Goal: Information Seeking & Learning: Learn about a topic

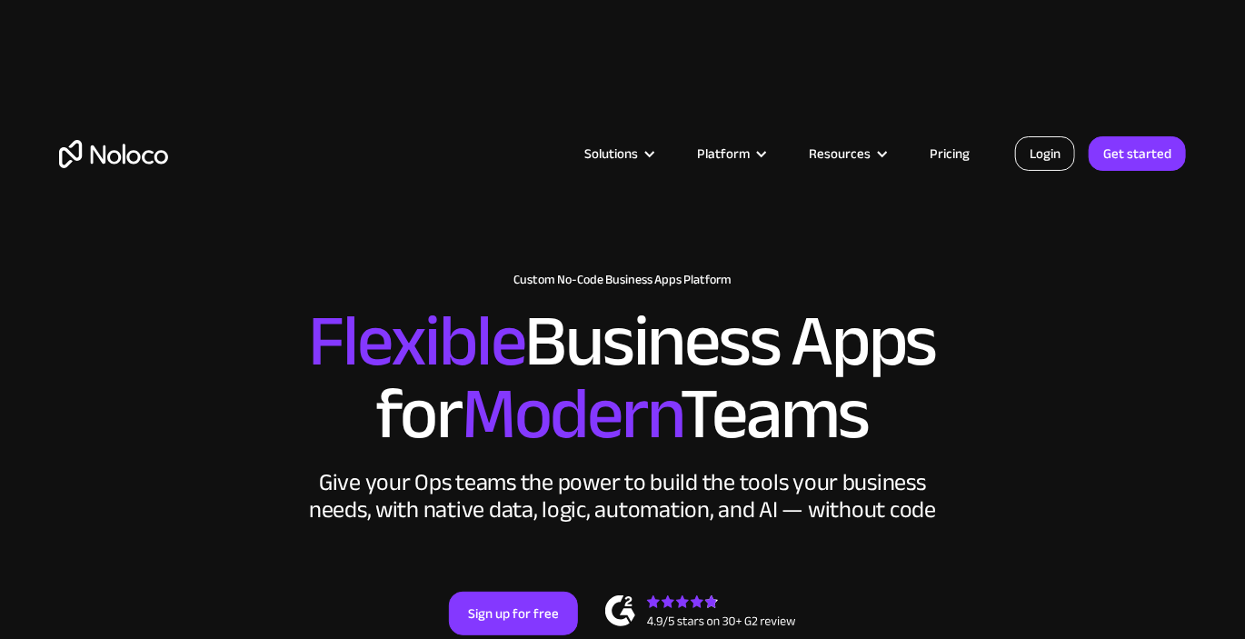
click at [1051, 147] on link "Login" at bounding box center [1045, 153] width 60 height 35
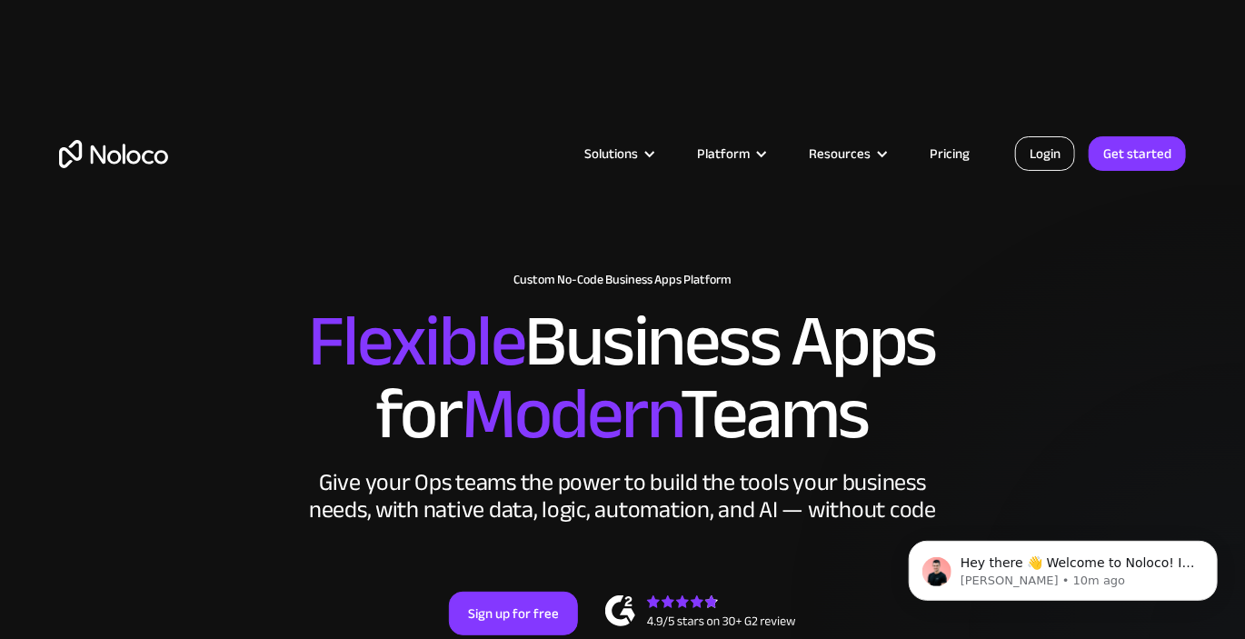
click at [1044, 156] on link "Login" at bounding box center [1045, 153] width 60 height 35
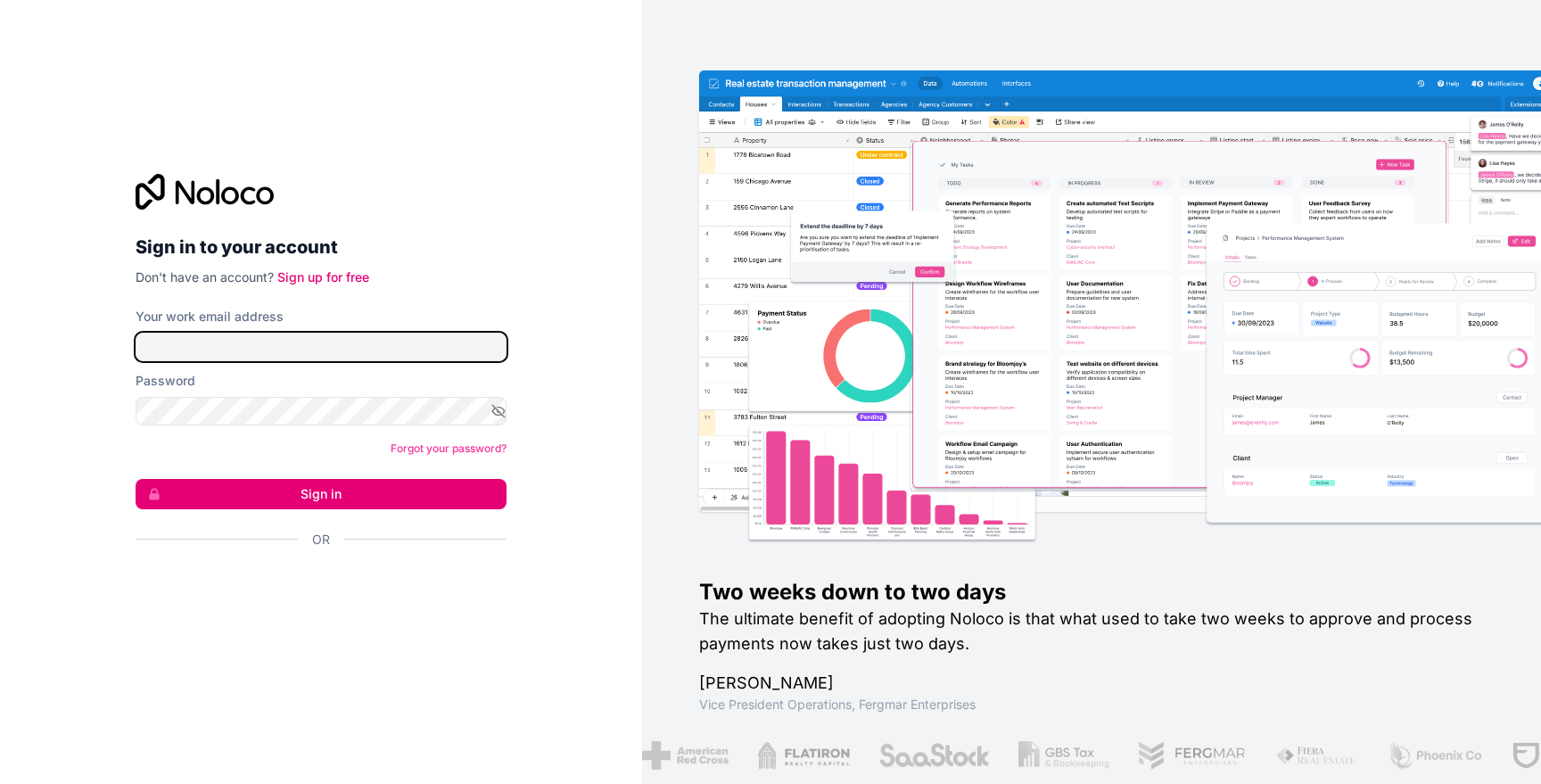
type input "[EMAIL_ADDRESS][DOMAIN_NAME]"
click at [447, 495] on button "Sign in" at bounding box center [321, 494] width 371 height 30
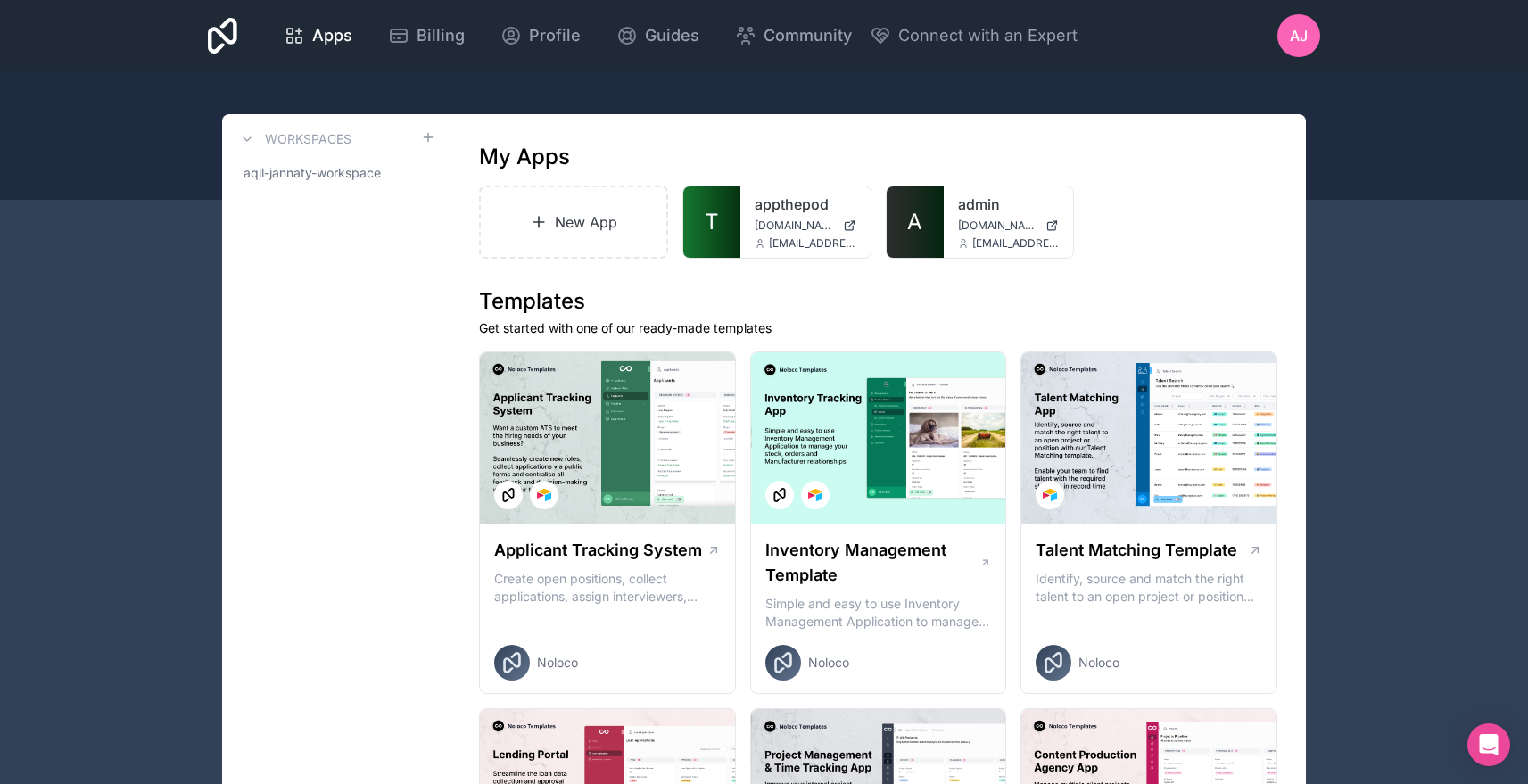
click at [727, 205] on link "T" at bounding box center [711, 222] width 57 height 72
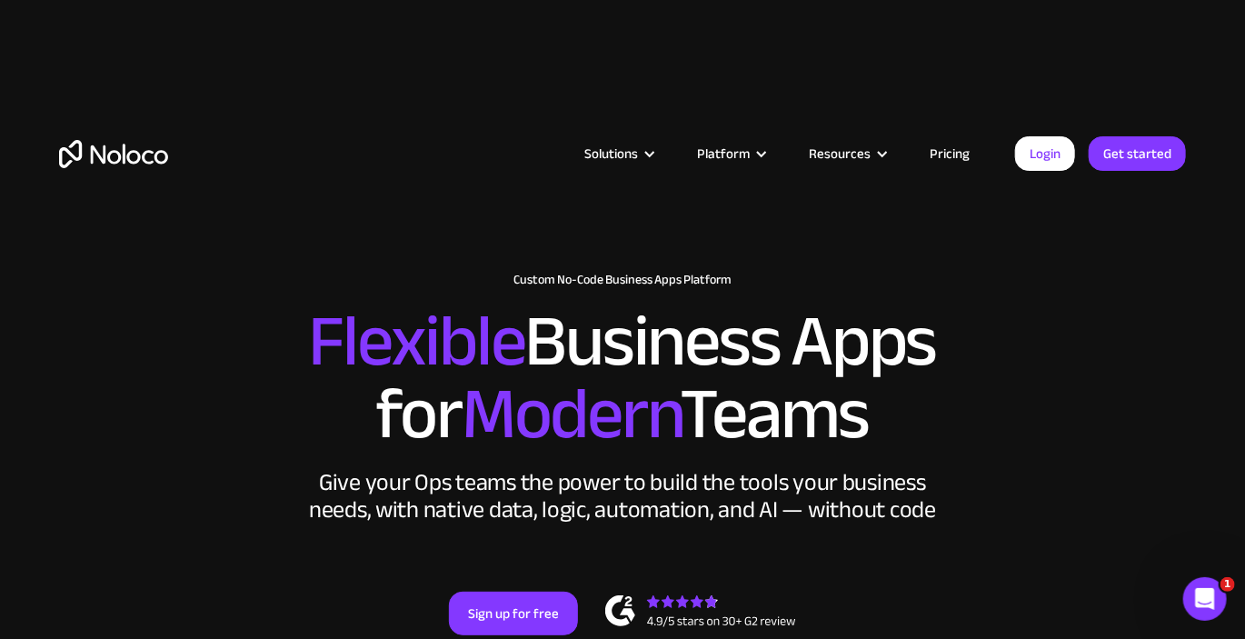
drag, startPoint x: 627, startPoint y: 90, endPoint x: 611, endPoint y: 48, distance: 44.9
click at [611, 48] on div "Solutions Use Cases Business Types Project Management Keep track of customers, …" at bounding box center [622, 135] width 1163 height 180
drag, startPoint x: 613, startPoint y: 35, endPoint x: 625, endPoint y: 104, distance: 69.2
click at [625, 104] on div "Solutions Use Cases Business Types Project Management Keep track of customers, …" at bounding box center [622, 122] width 1245 height 244
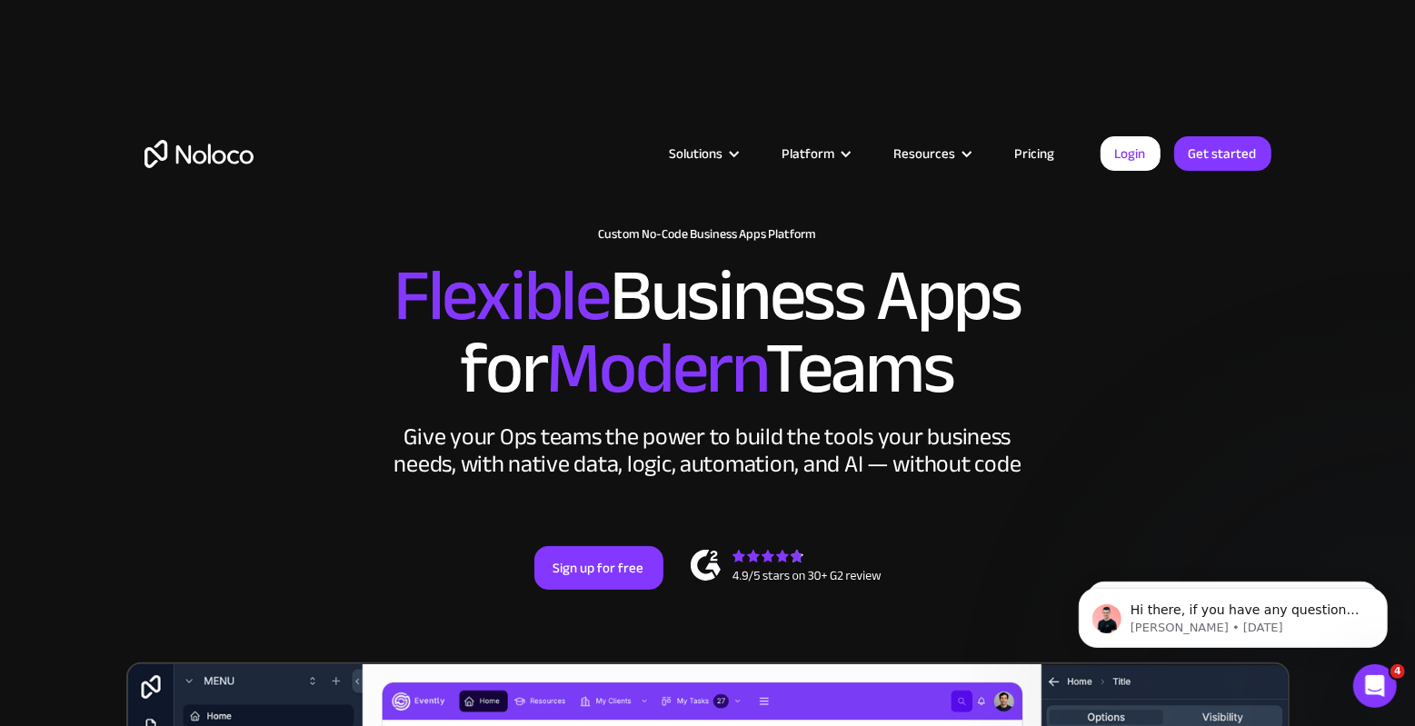
click at [1116, 293] on h2 "Flexible Business Apps for Modern Teams" at bounding box center [707, 332] width 1127 height 145
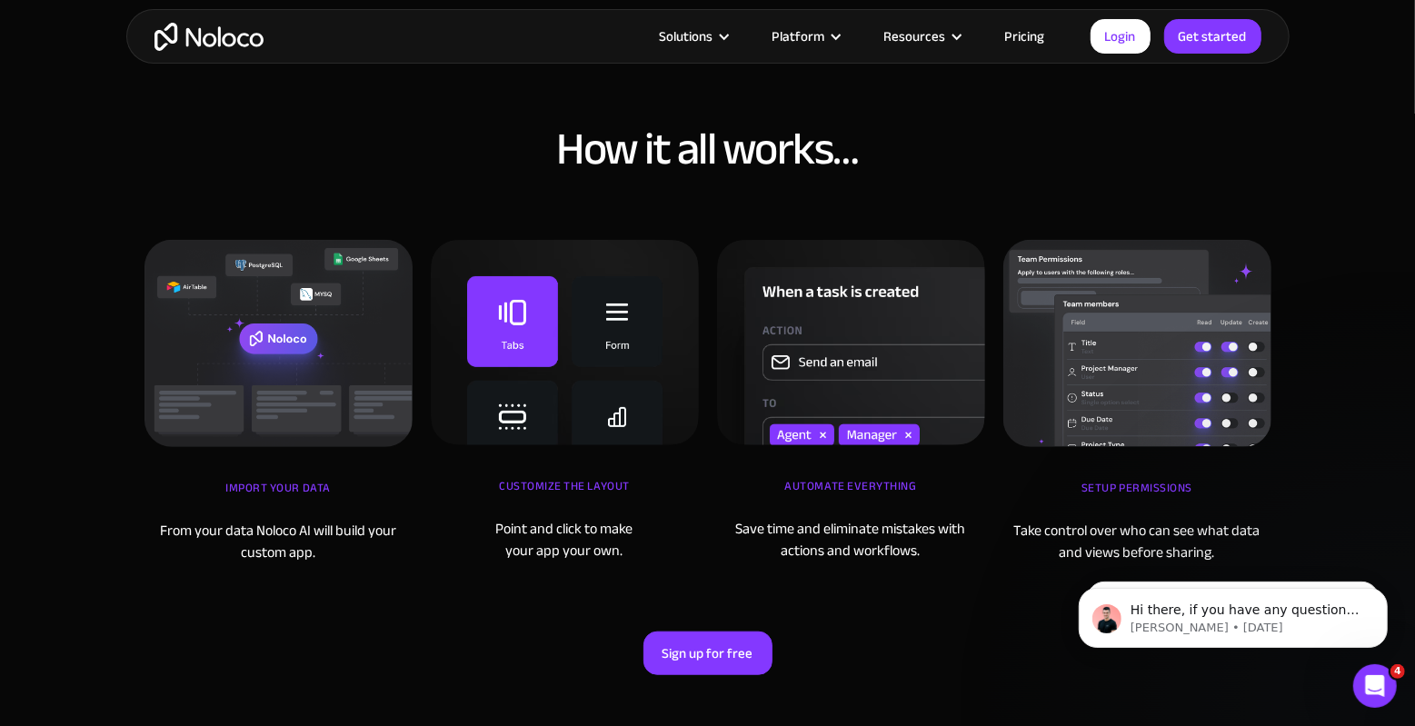
scroll to position [6120, 0]
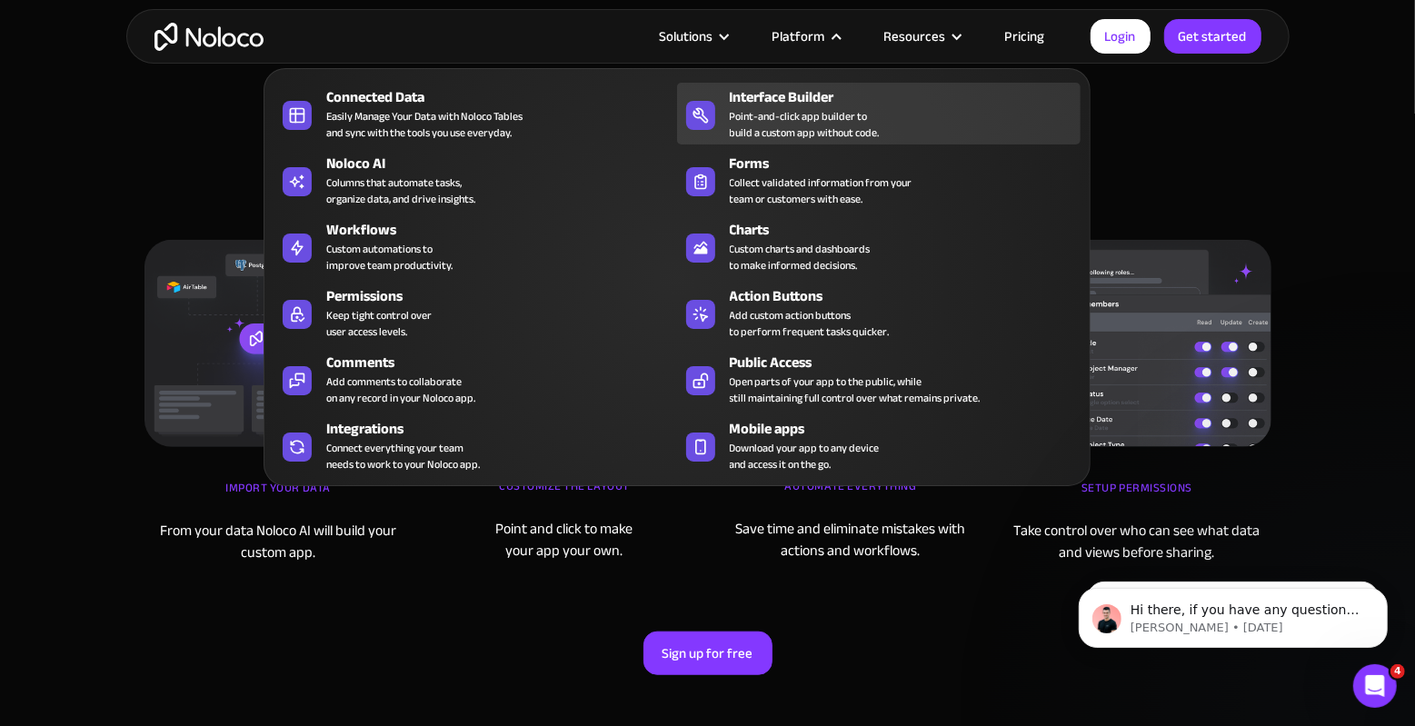
click at [995, 125] on div "Interface Builder Point-and-click app builder to build a custom app without cod…" at bounding box center [901, 113] width 342 height 55
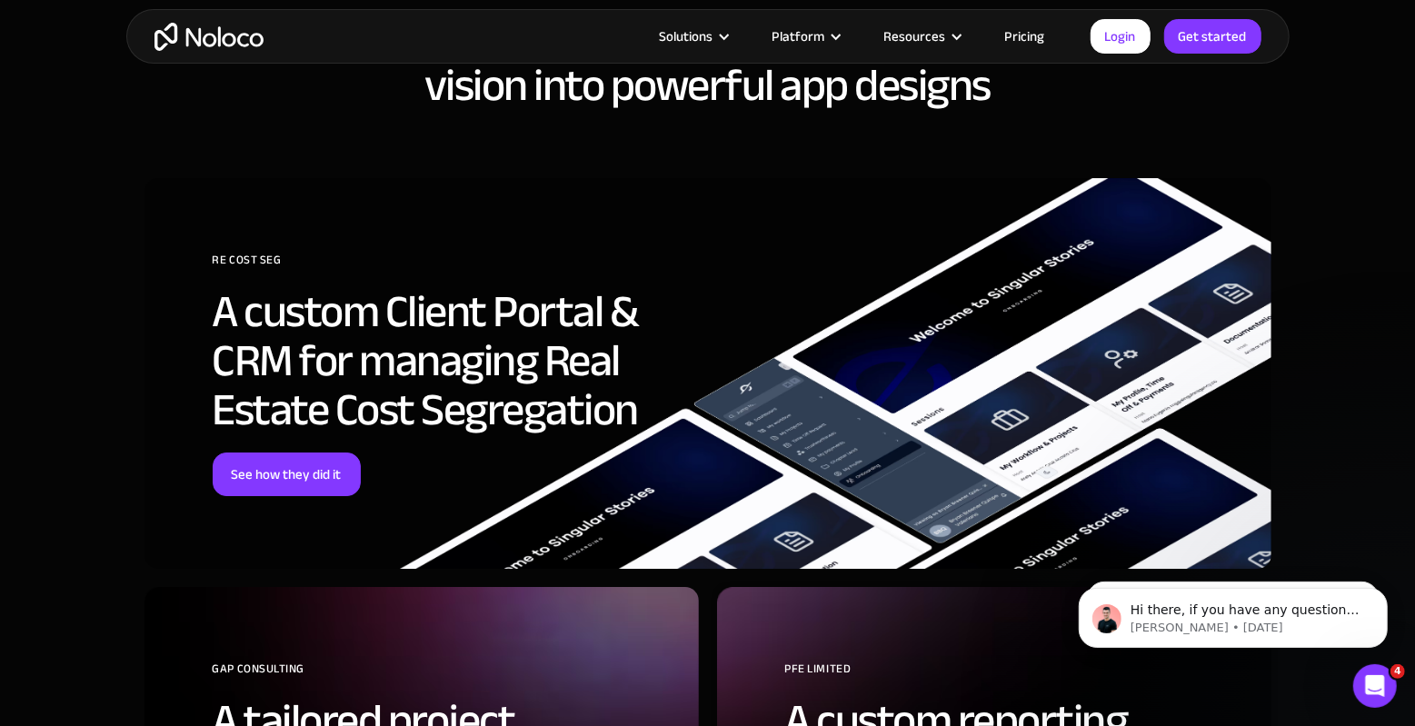
scroll to position [4749, 0]
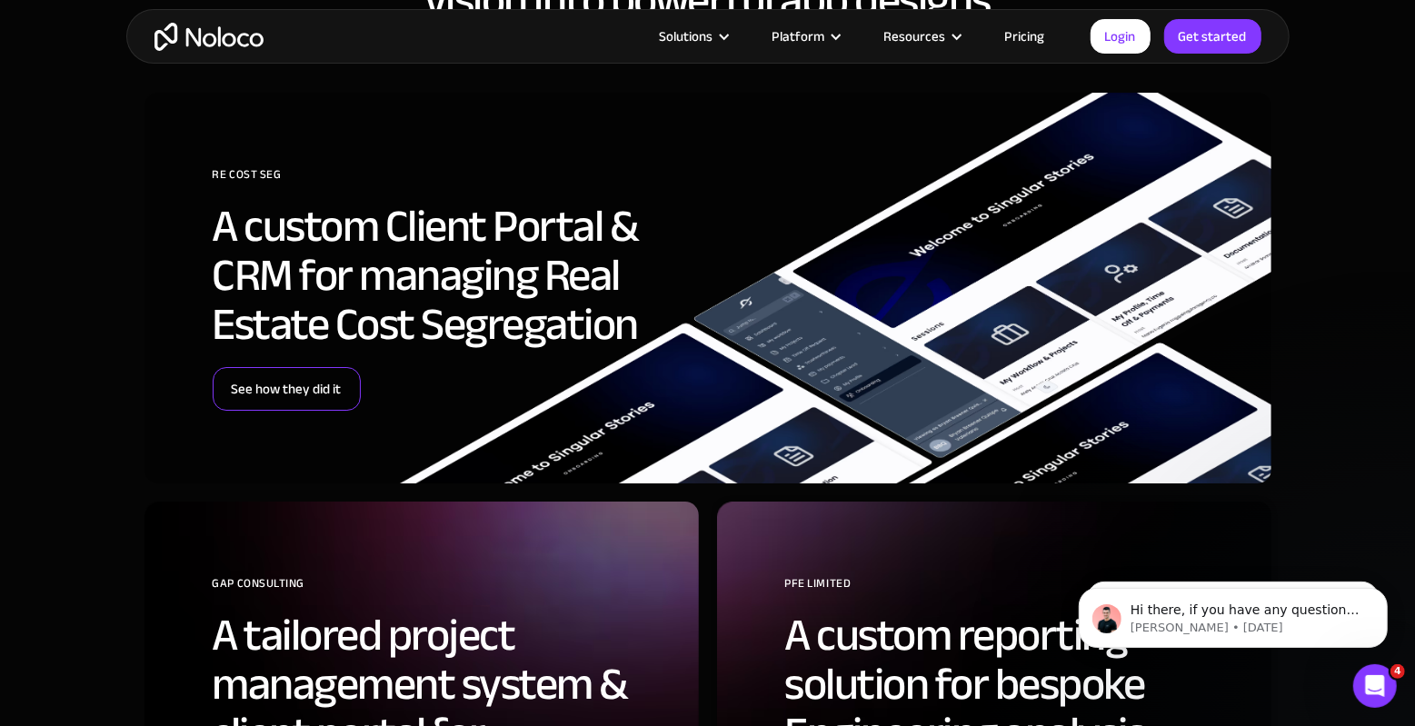
click at [335, 382] on link "See how they did it" at bounding box center [287, 389] width 148 height 44
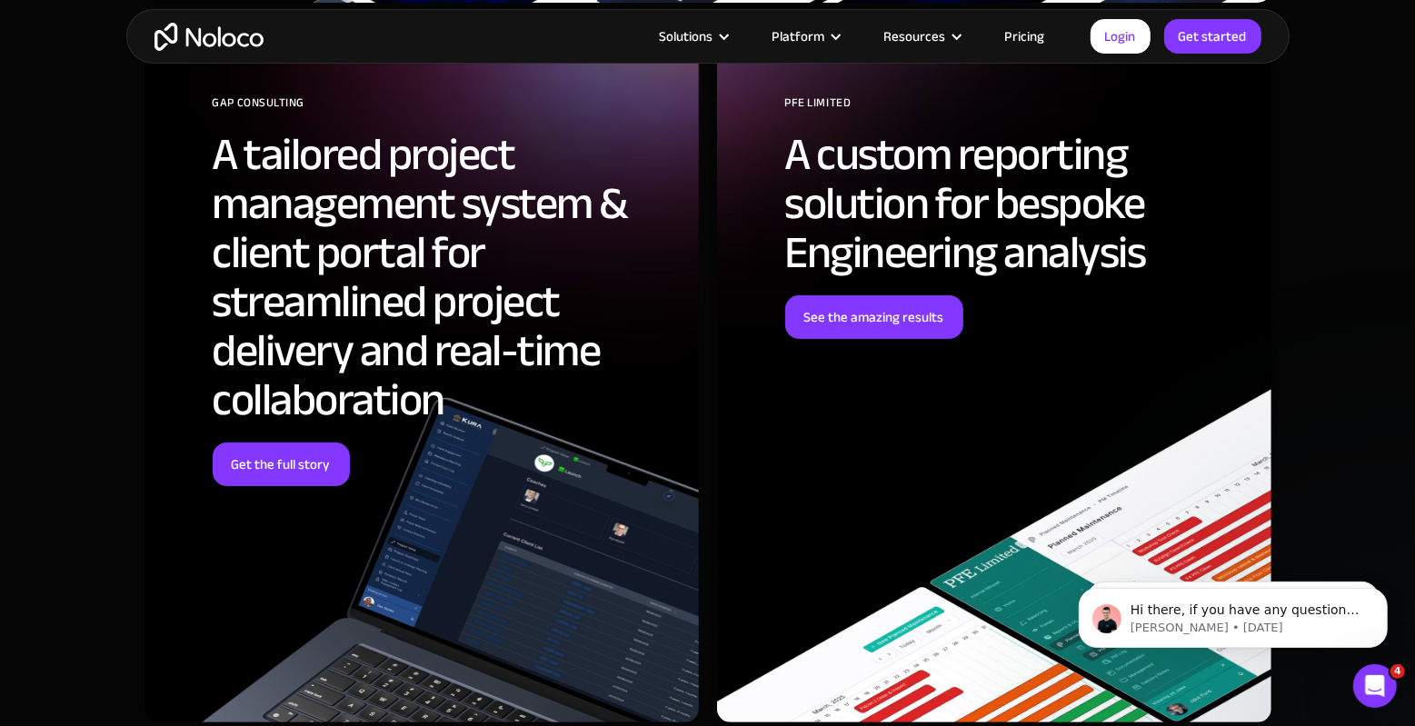
scroll to position [5336, 0]
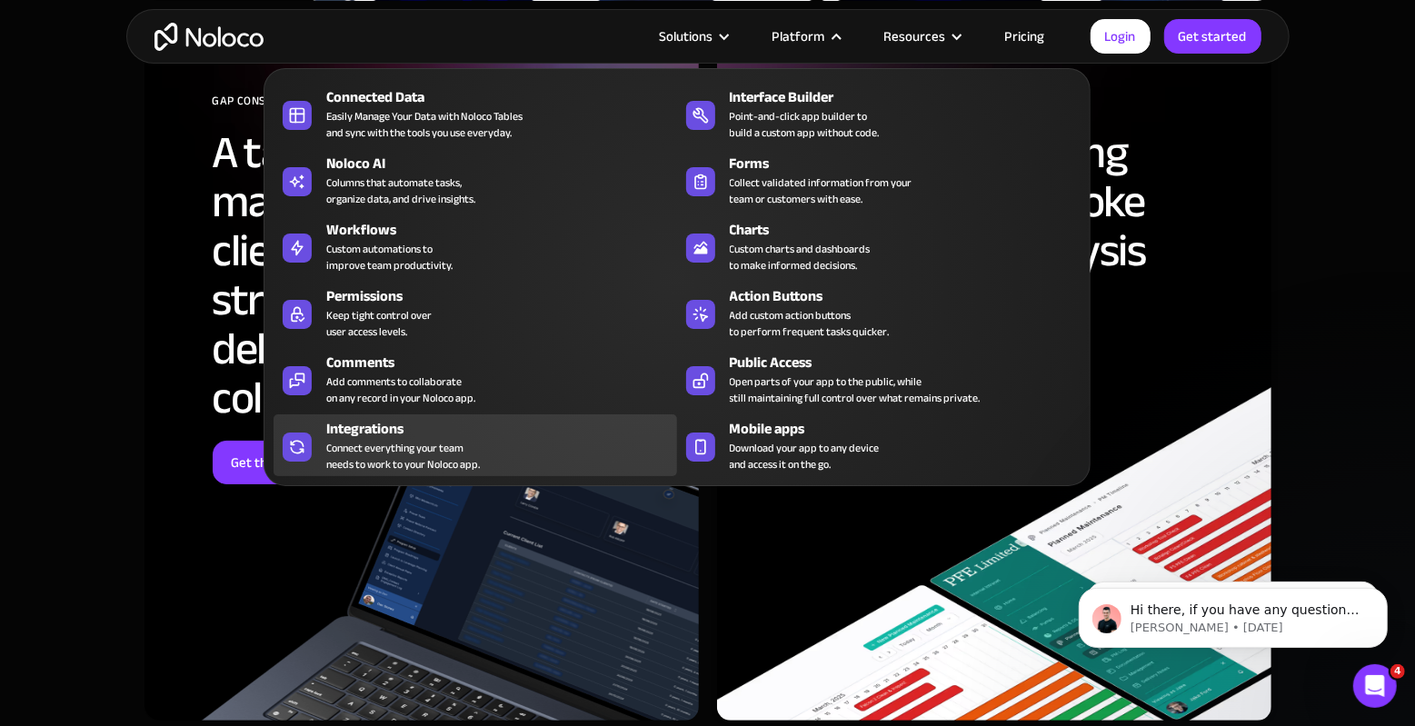
click at [455, 474] on link "Integrations Connect everything your team needs to work to your Noloco app." at bounding box center [475, 445] width 403 height 62
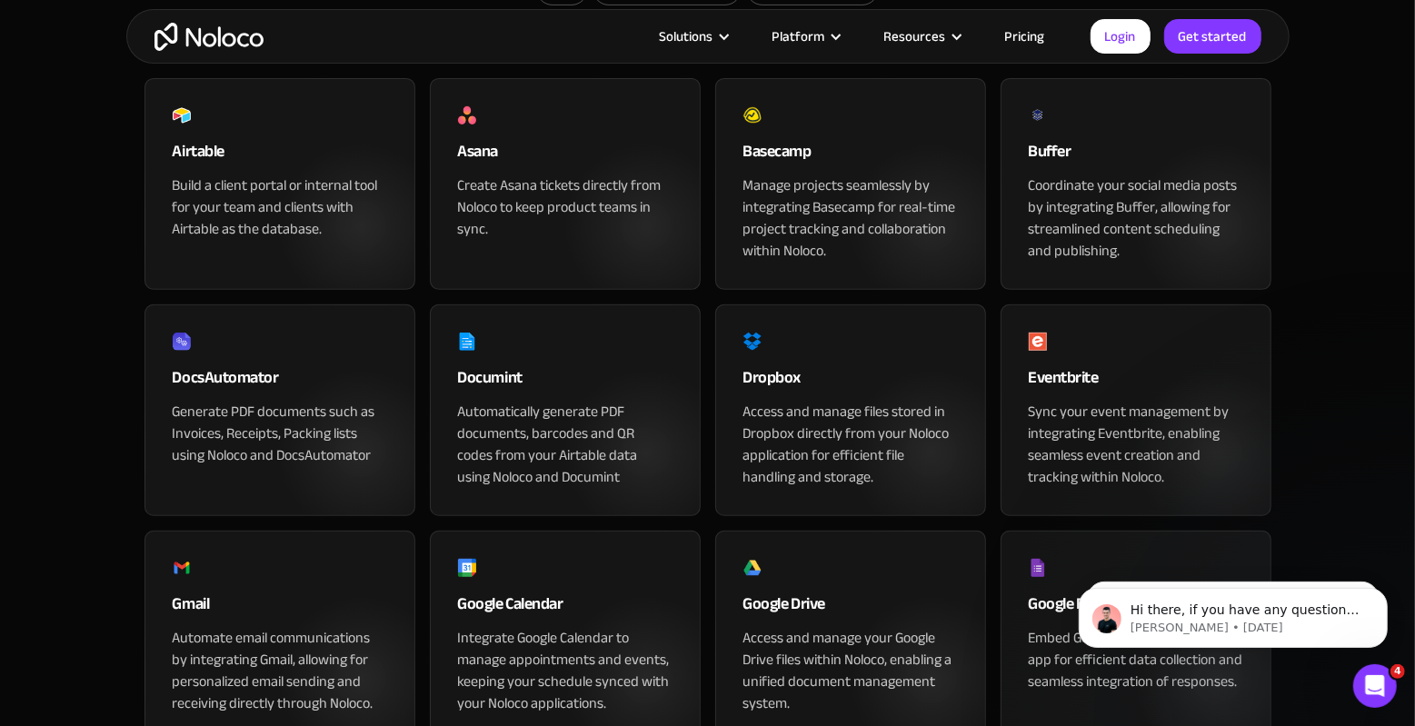
scroll to position [605, 0]
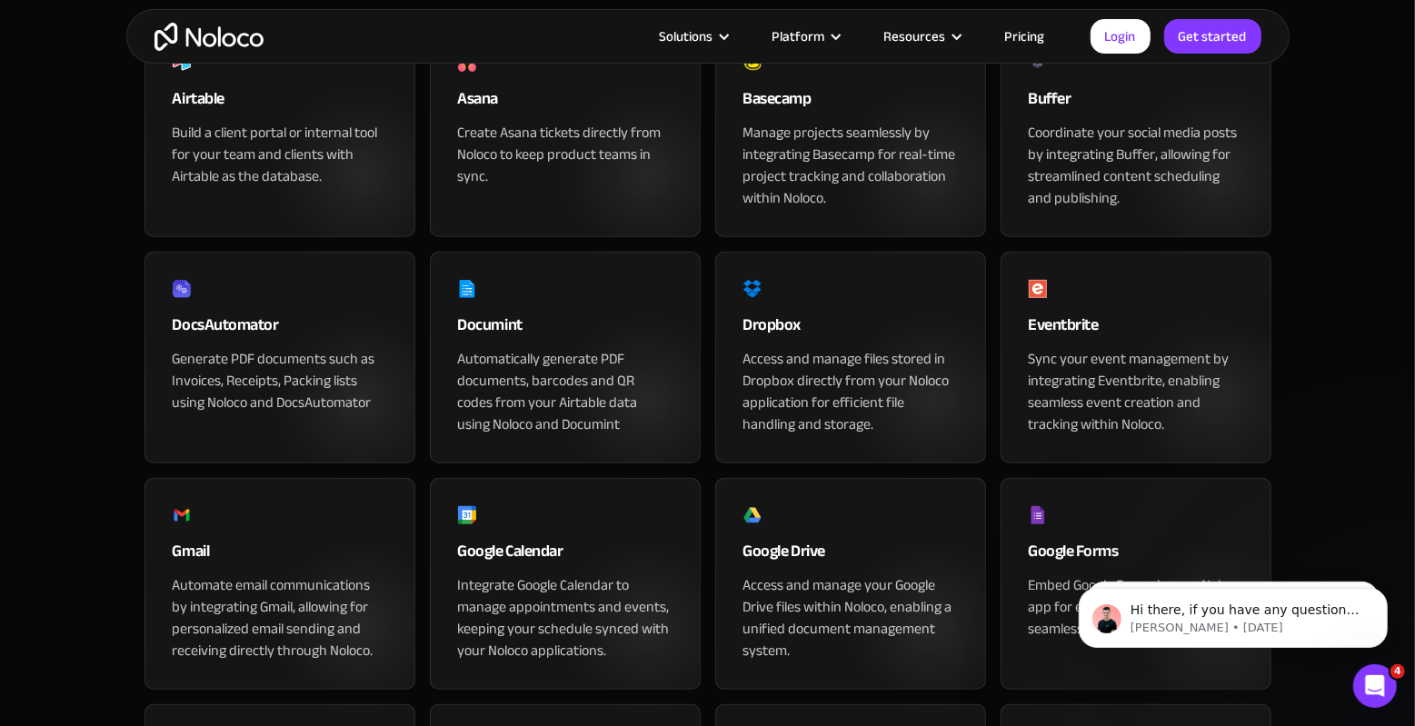
click at [557, 187] on div "Create Asana tickets directly from Noloco to keep product teams in sync." at bounding box center [565, 154] width 214 height 65
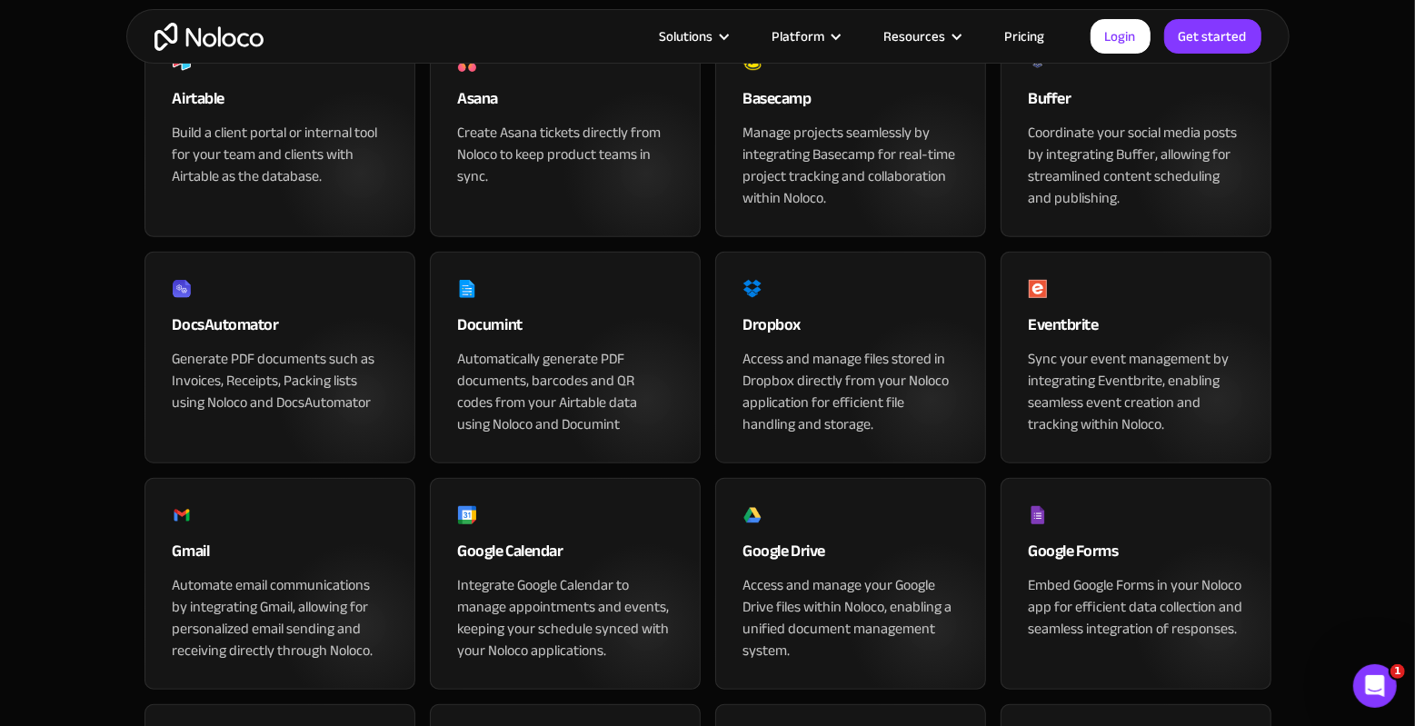
click at [548, 237] on div "Asana Create Asana tickets directly from Noloco to keep product teams in sync. …" at bounding box center [565, 131] width 271 height 212
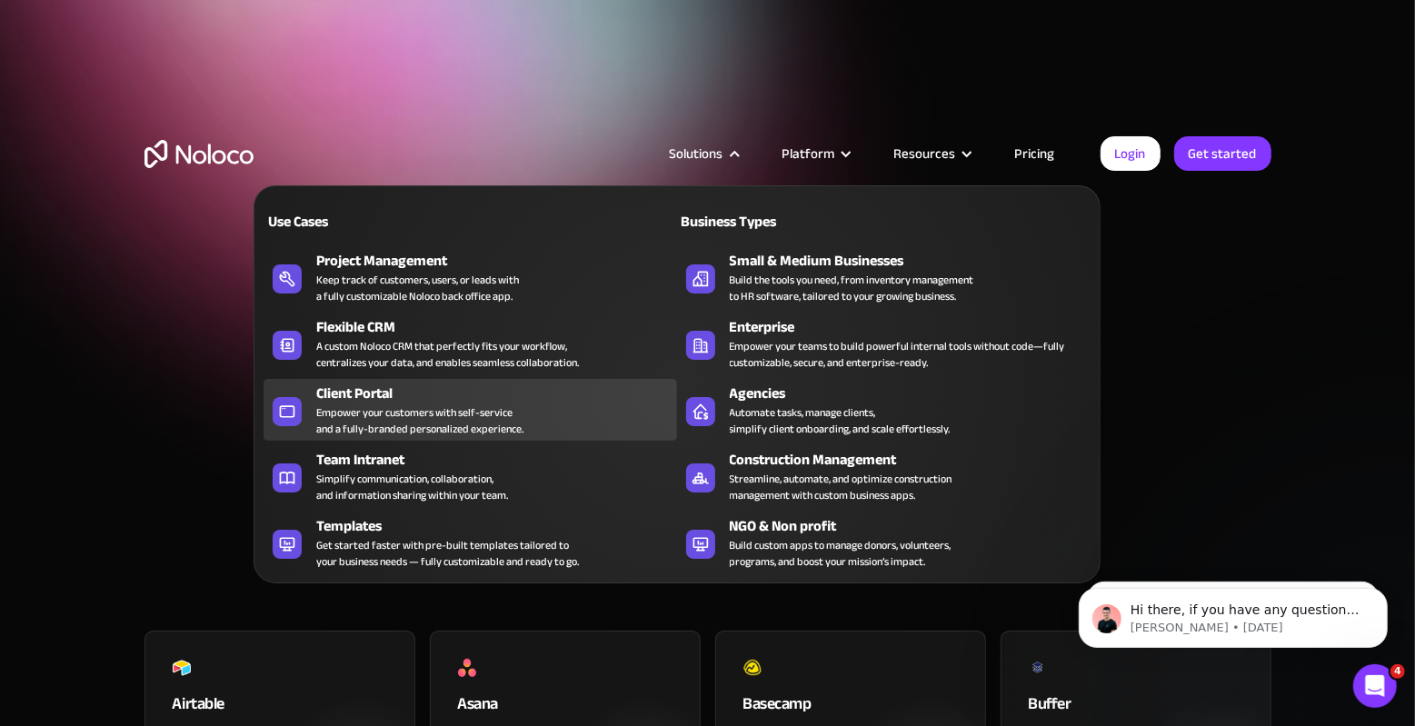
click at [550, 389] on div "Client Portal" at bounding box center [500, 394] width 369 height 22
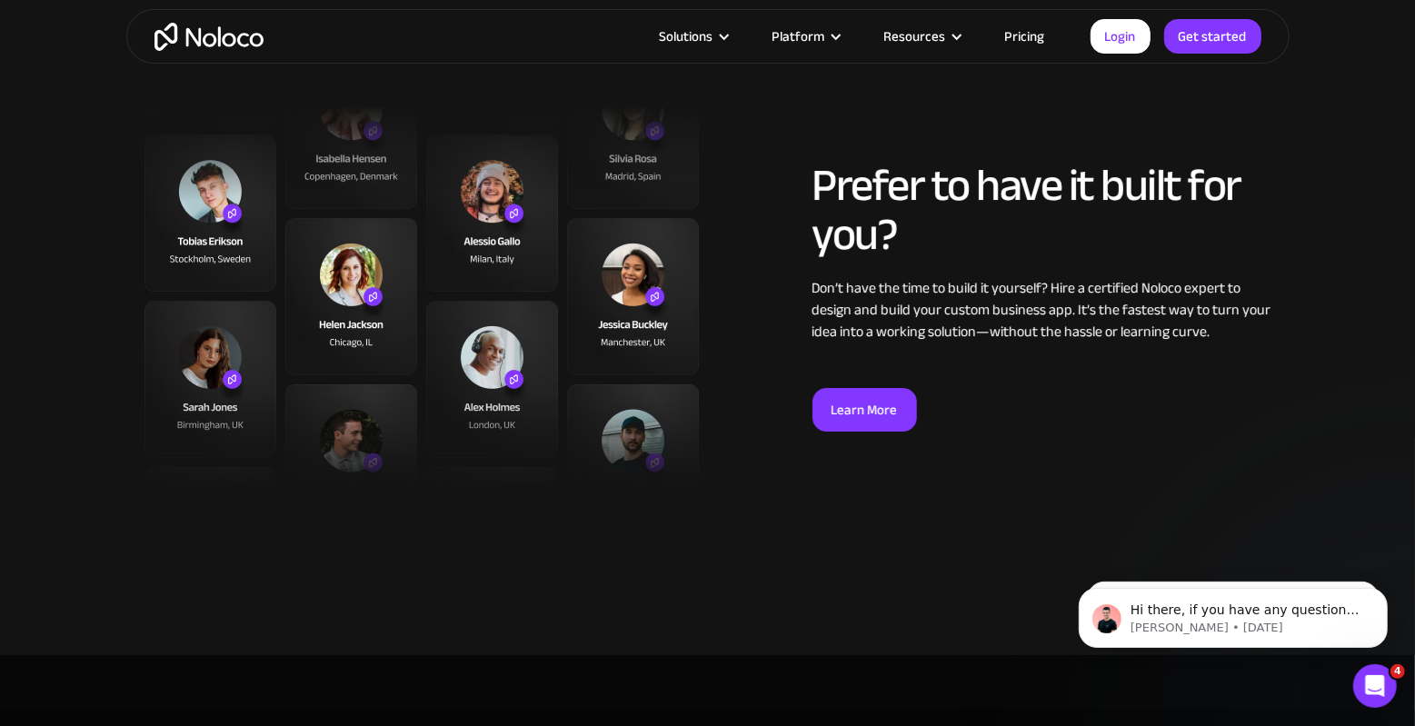
scroll to position [4867, 0]
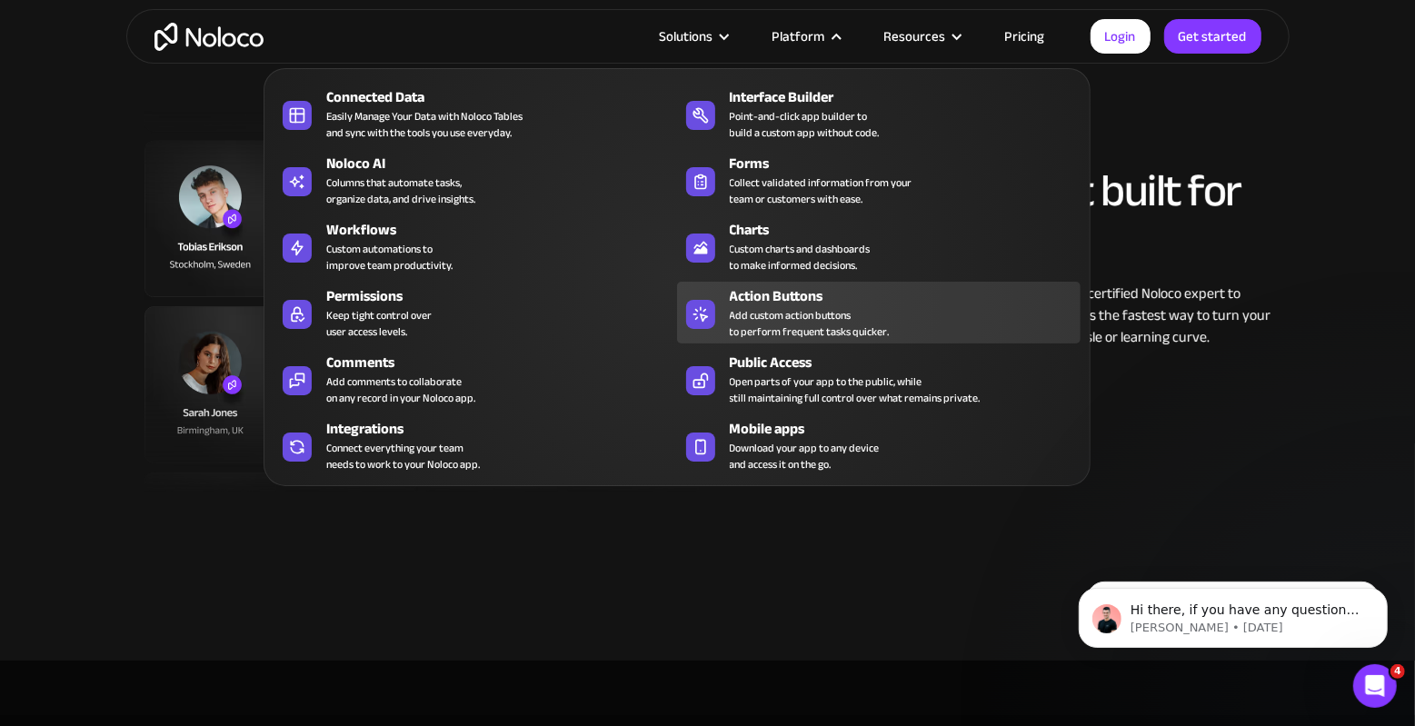
click at [814, 315] on div "Add custom action buttons to perform frequent tasks quicker." at bounding box center [810, 323] width 160 height 33
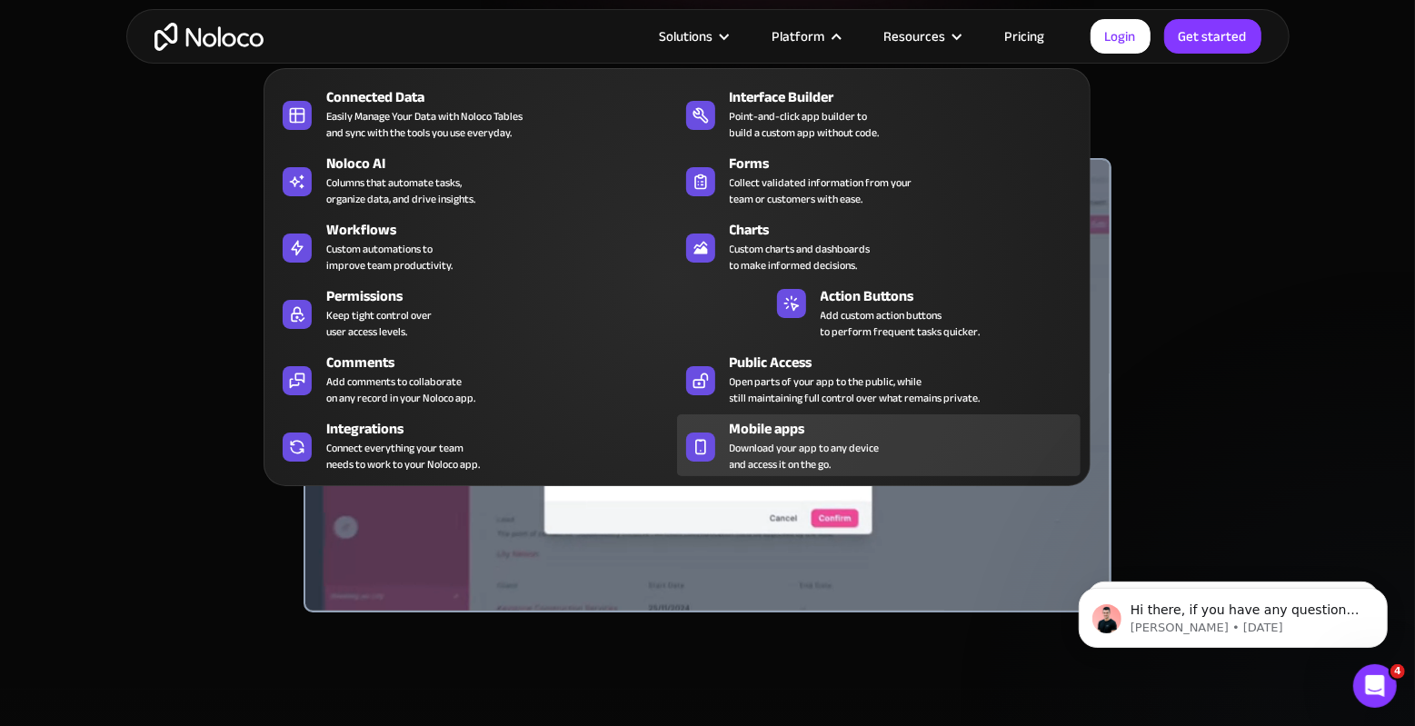
click at [739, 443] on span "Download your app to any device and access it on the go." at bounding box center [805, 456] width 150 height 33
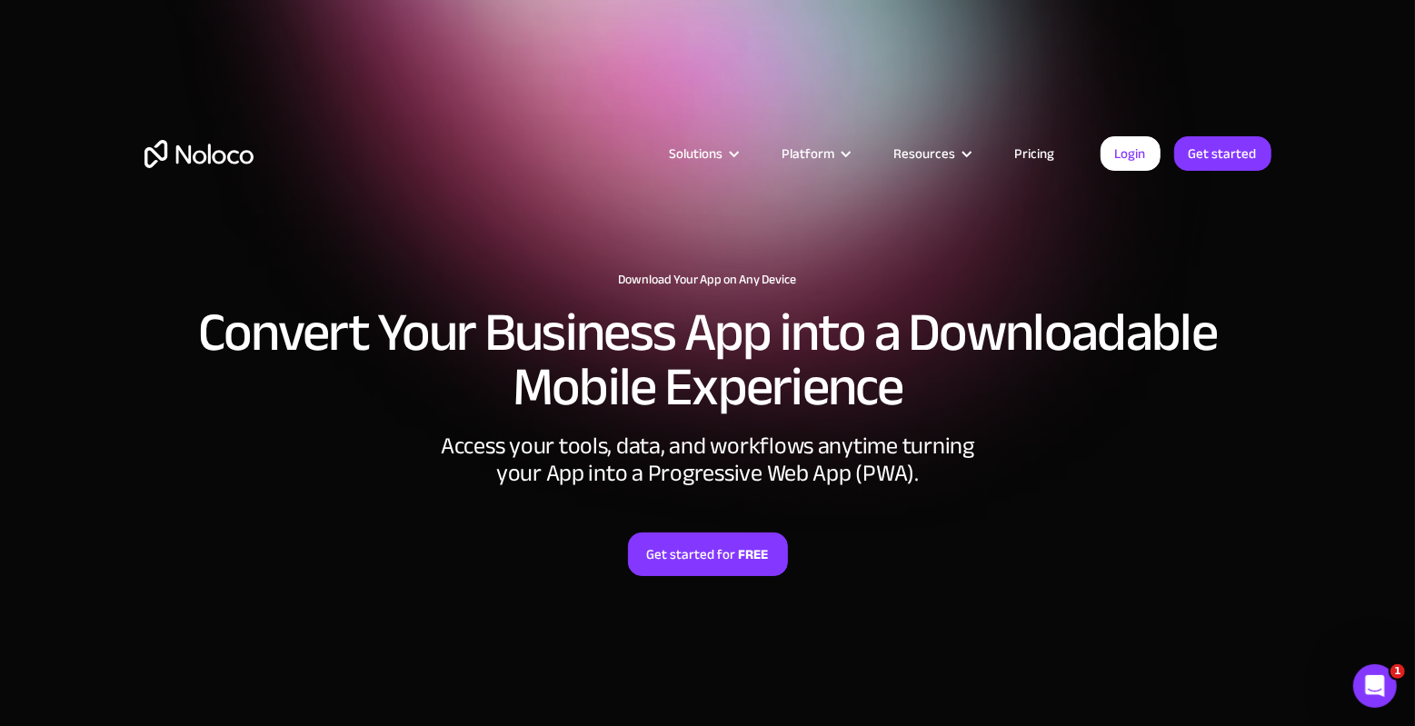
click at [1037, 154] on link "Pricing" at bounding box center [1034, 154] width 85 height 24
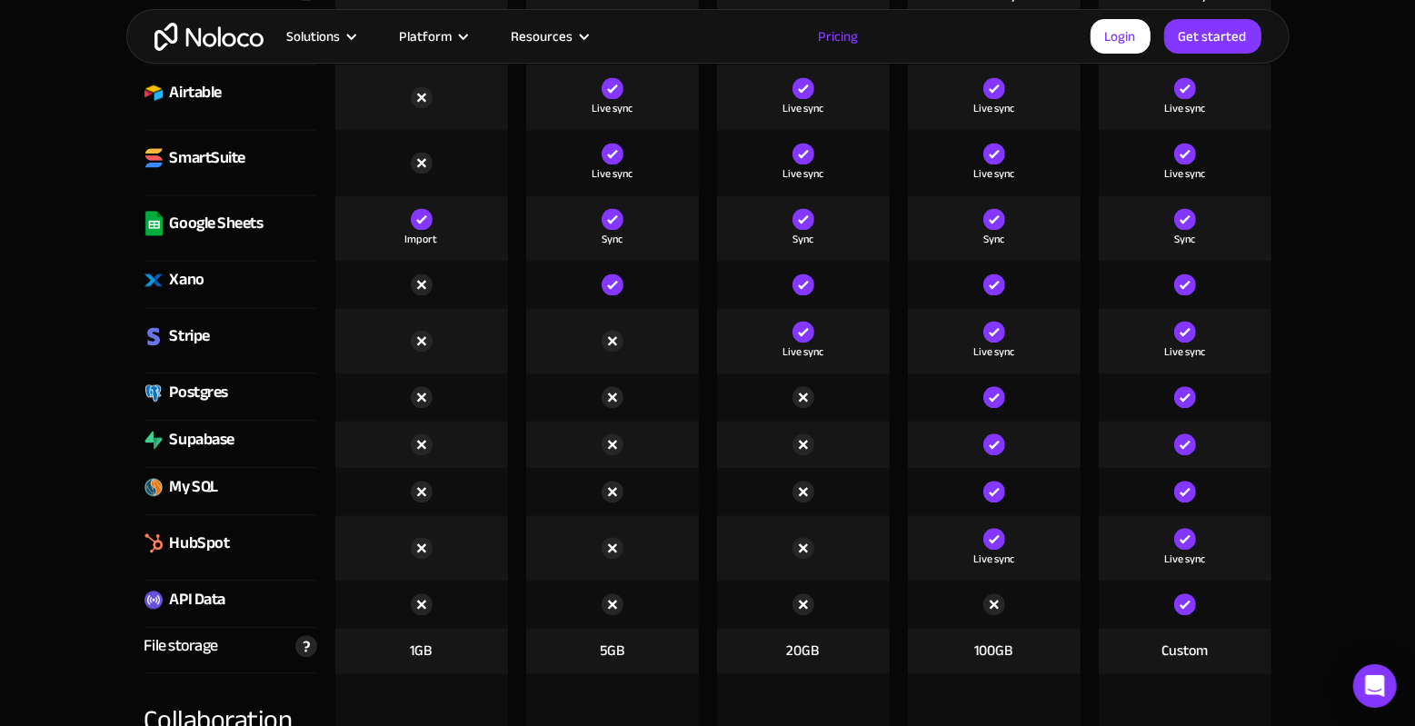
scroll to position [2873, 0]
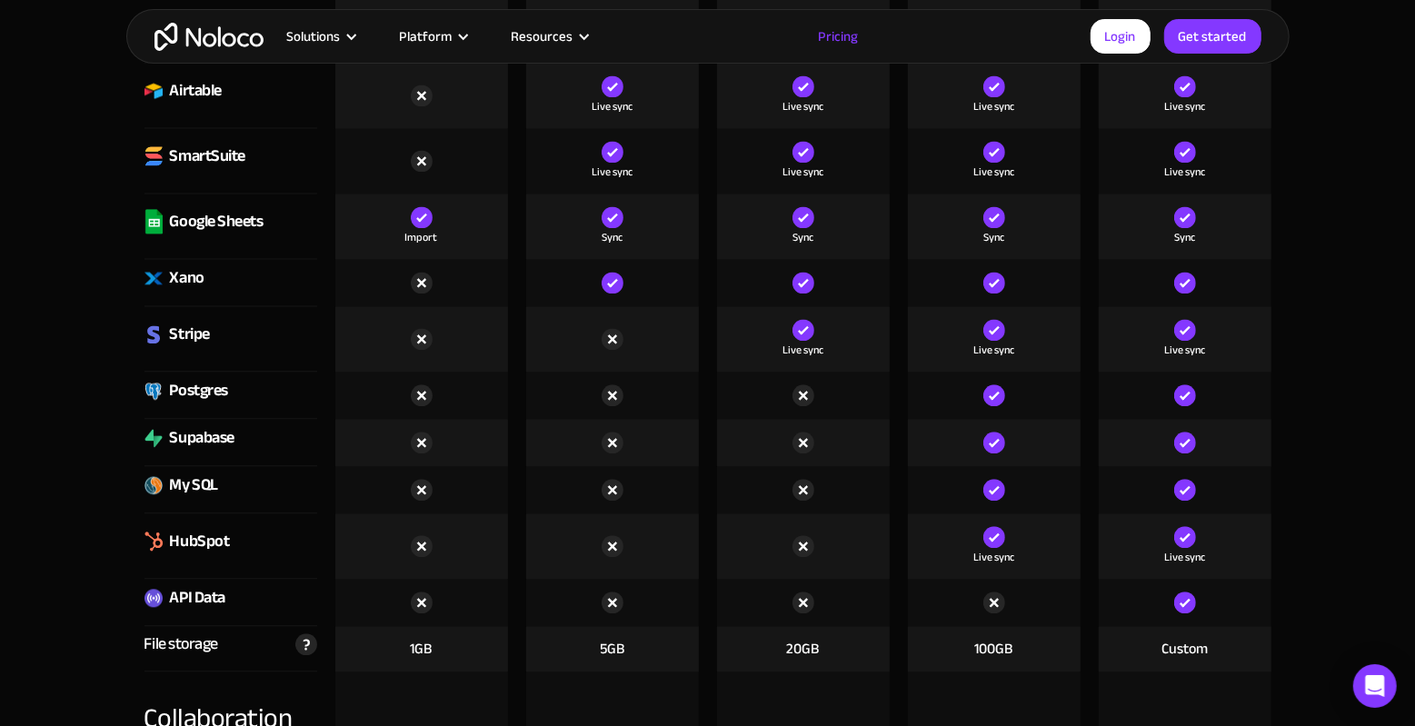
click at [808, 436] on img at bounding box center [803, 443] width 22 height 22
click at [808, 437] on img at bounding box center [803, 443] width 22 height 22
click at [219, 433] on div "Supabase" at bounding box center [202, 437] width 65 height 27
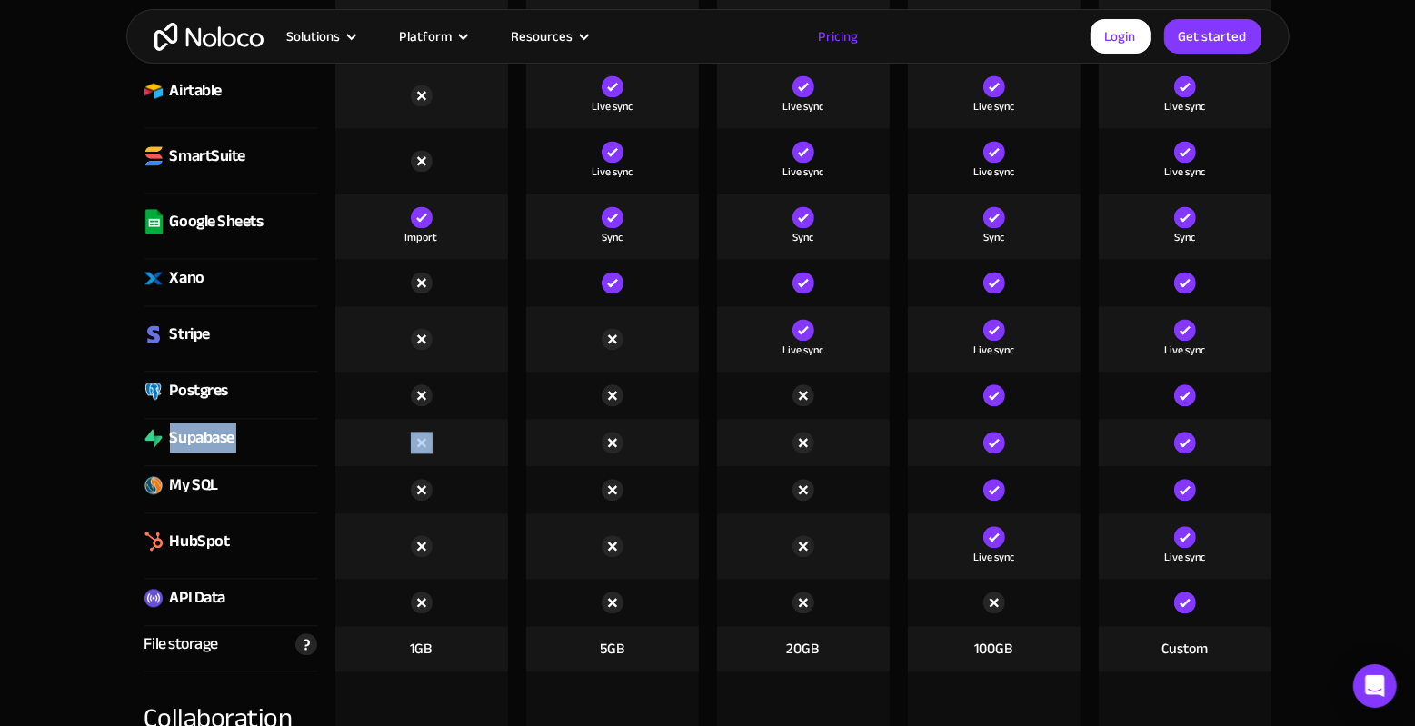
click at [219, 433] on div "Supabase" at bounding box center [202, 437] width 65 height 27
click at [224, 440] on div "Supabase" at bounding box center [202, 437] width 65 height 27
click at [224, 442] on div "Supabase" at bounding box center [202, 437] width 65 height 27
click at [223, 440] on div "Supabase" at bounding box center [202, 437] width 65 height 27
click at [222, 443] on div "Supabase" at bounding box center [202, 437] width 65 height 27
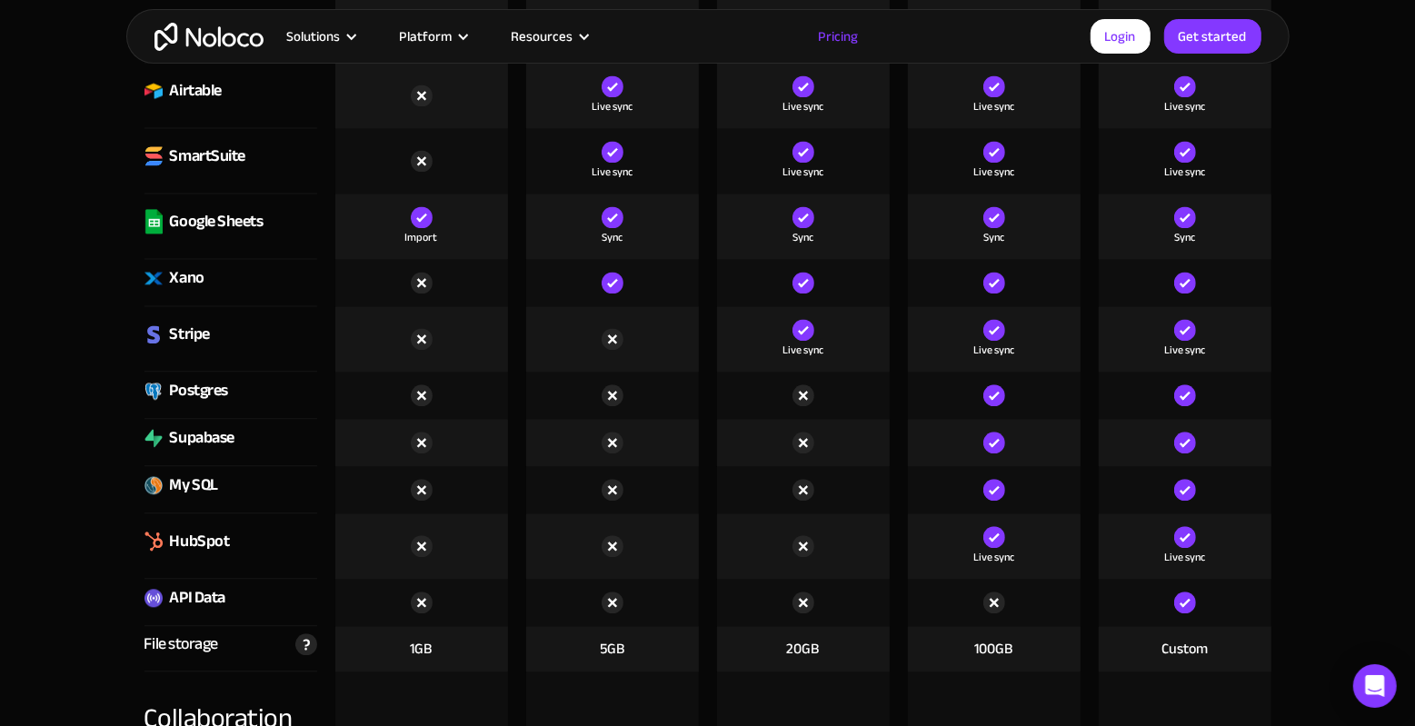
click at [222, 435] on div "Supabase" at bounding box center [202, 437] width 65 height 27
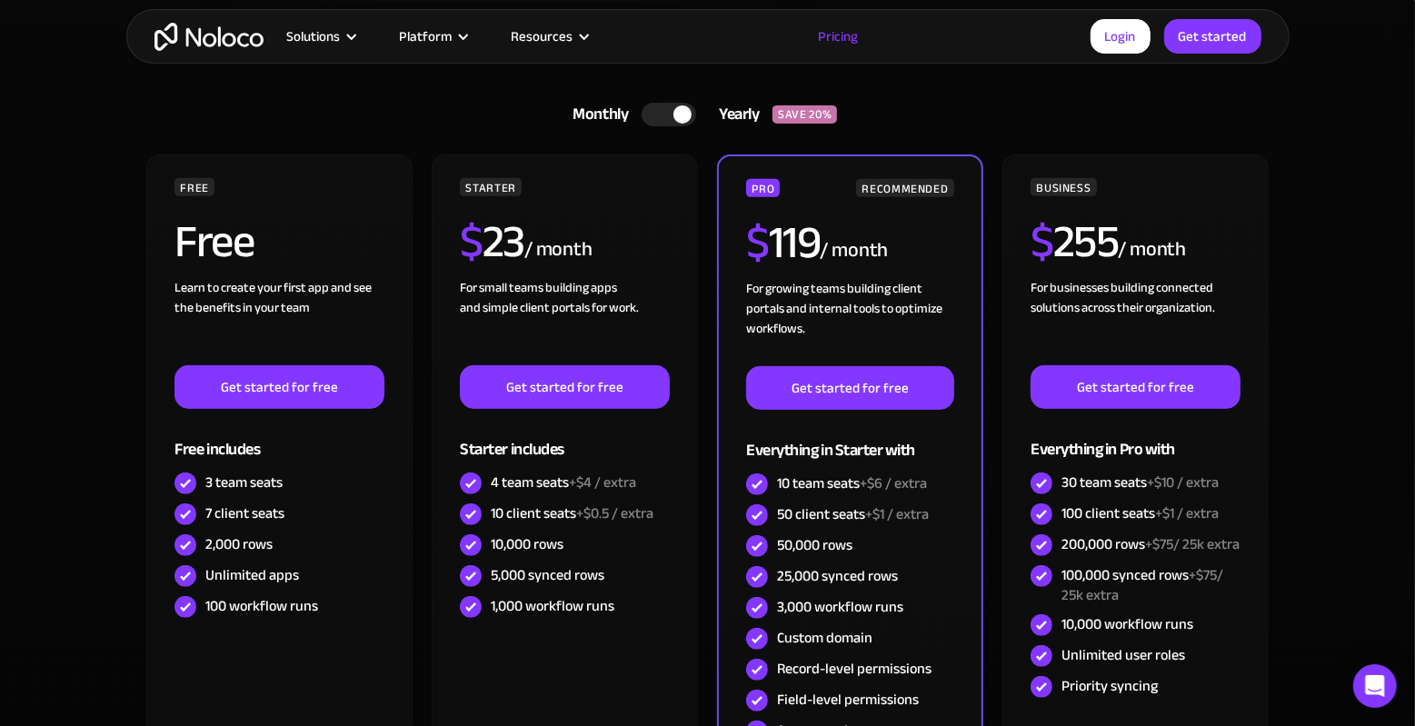
scroll to position [0, 0]
